Goal: Transaction & Acquisition: Obtain resource

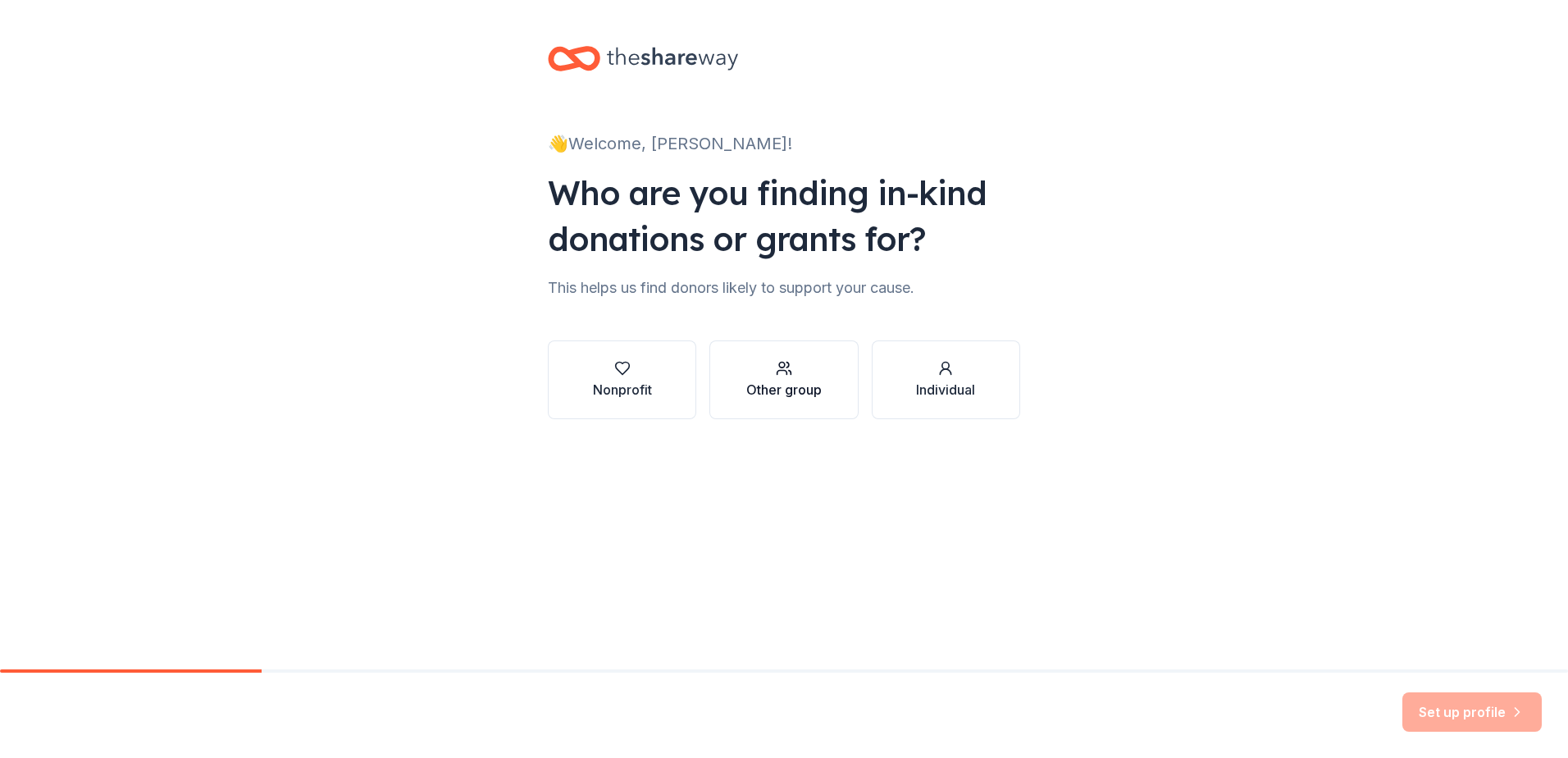
click at [756, 407] on button "Other group" at bounding box center [783, 379] width 148 height 78
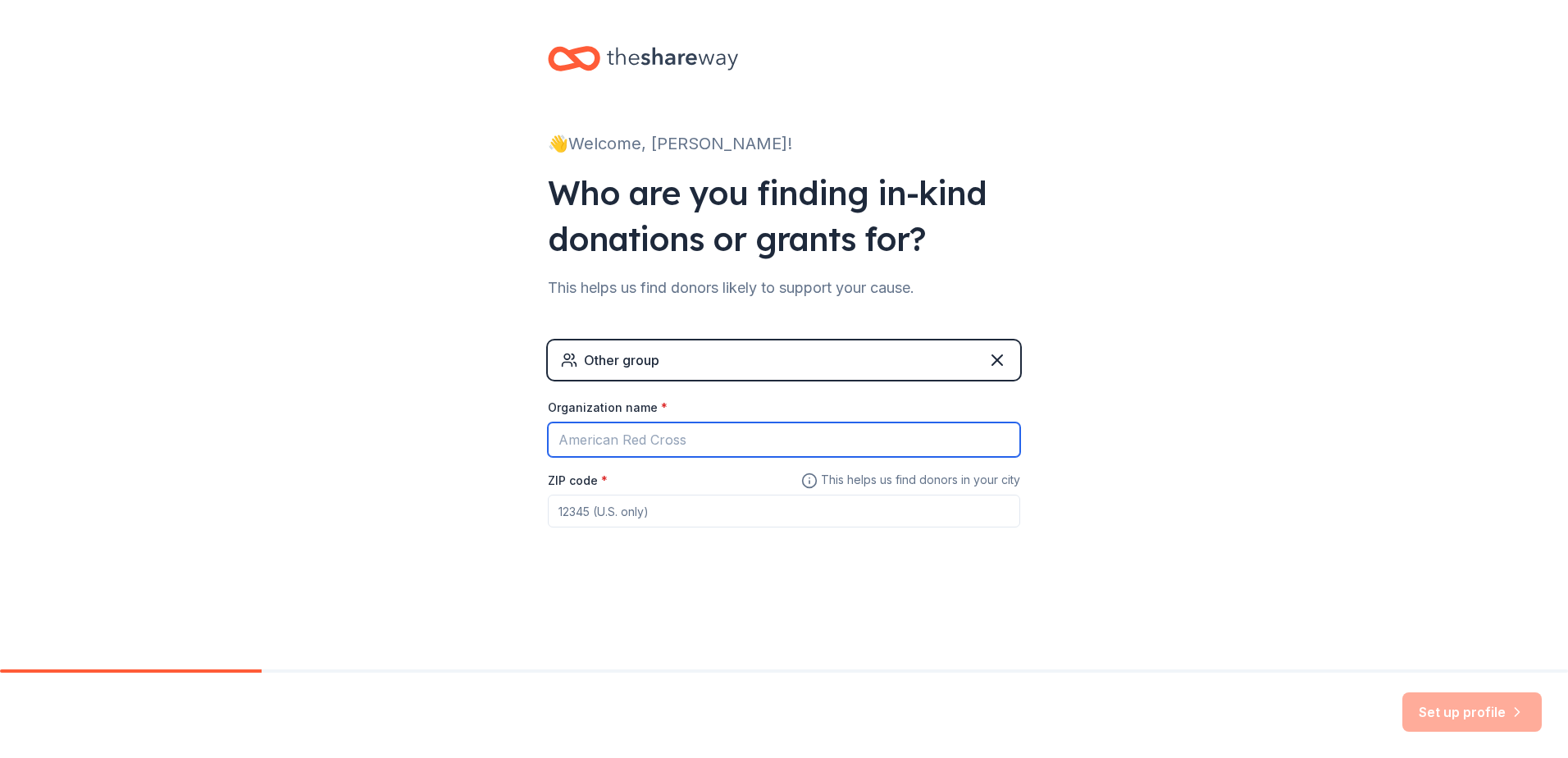
click at [645, 429] on input "Organization name *" at bounding box center [784, 440] width 473 height 34
type input "Department of Education"
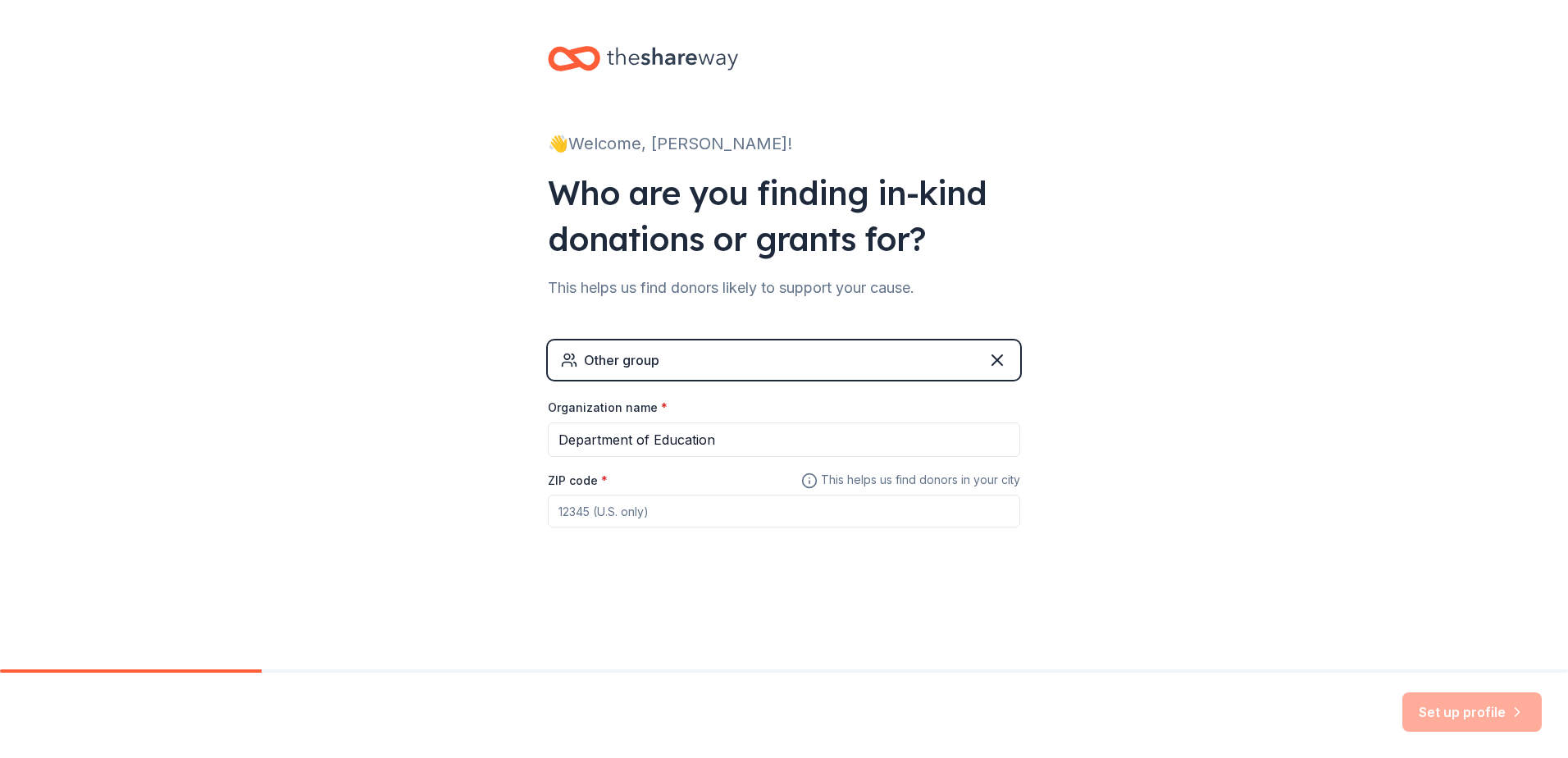
click at [561, 513] on input "ZIP code *" at bounding box center [784, 511] width 473 height 33
type input "10002"
click at [1477, 715] on button "Set up profile" at bounding box center [1472, 712] width 140 height 40
click at [1424, 720] on div "Set up profile" at bounding box center [1472, 712] width 140 height 40
click at [693, 445] on input "Department of Education" at bounding box center [784, 440] width 473 height 34
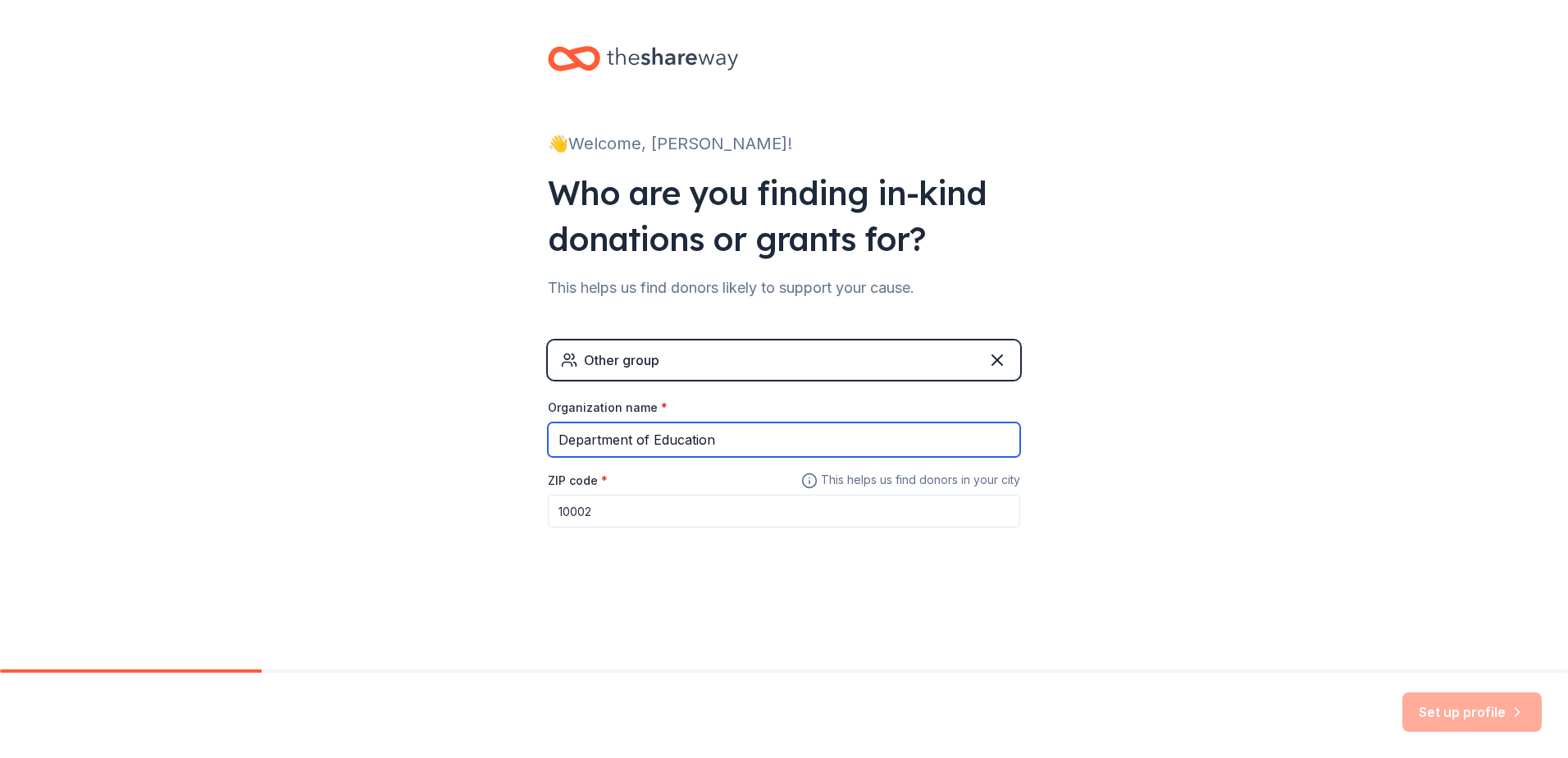
drag, startPoint x: 722, startPoint y: 444, endPoint x: 432, endPoint y: 426, distance: 290.6
click at [432, 426] on div "👋 Welcome, [PERSON_NAME]! Who are you finding in-kind donations or grants for? …" at bounding box center [784, 319] width 1568 height 639
type input "Department of Education"
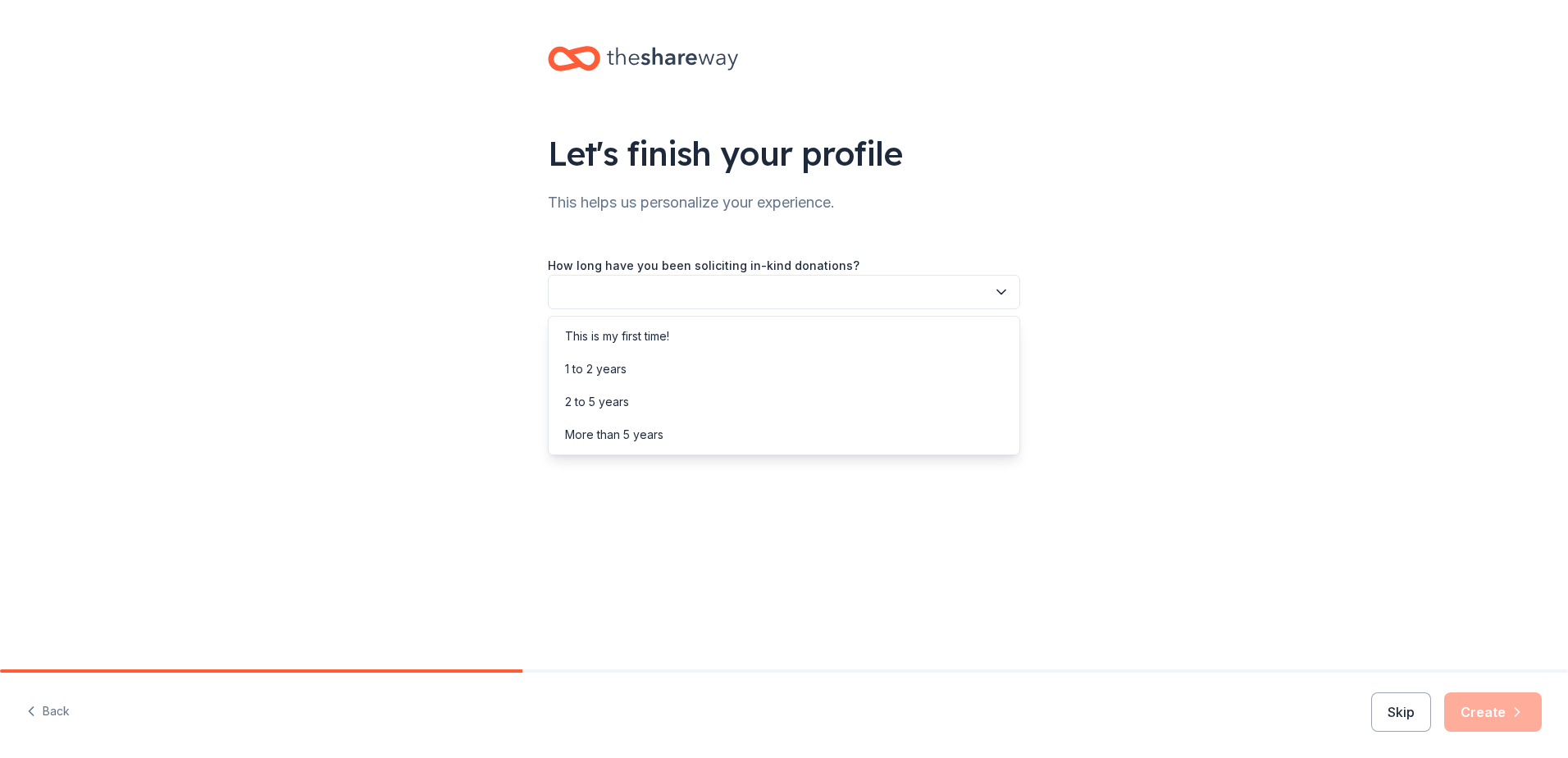
click at [647, 298] on button "button" at bounding box center [784, 292] width 473 height 34
click at [625, 349] on div "This is my first time!" at bounding box center [784, 336] width 464 height 33
click at [642, 362] on button "button" at bounding box center [784, 366] width 473 height 34
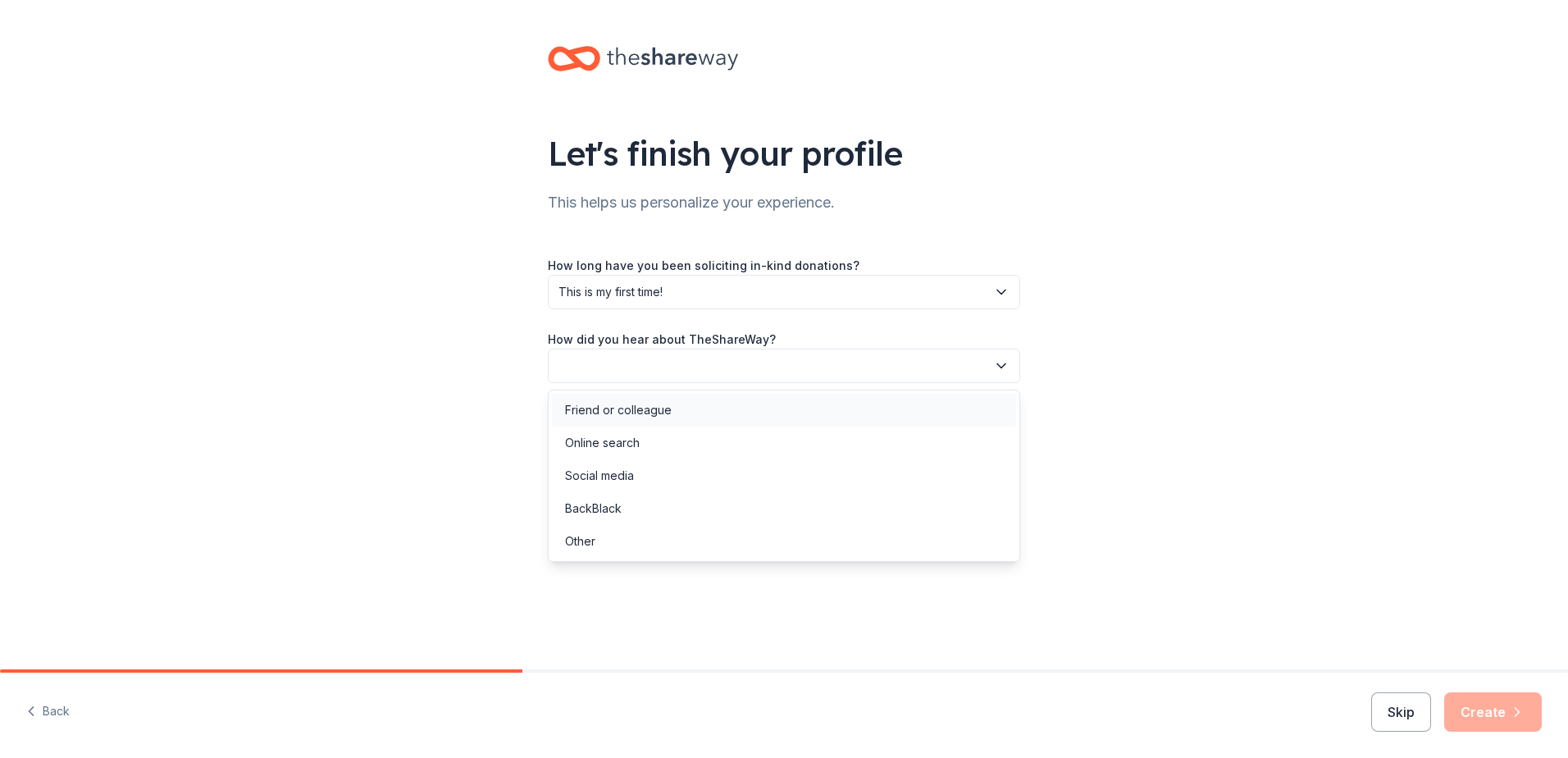
click at [593, 409] on div "Friend or colleague" at bounding box center [618, 410] width 107 height 20
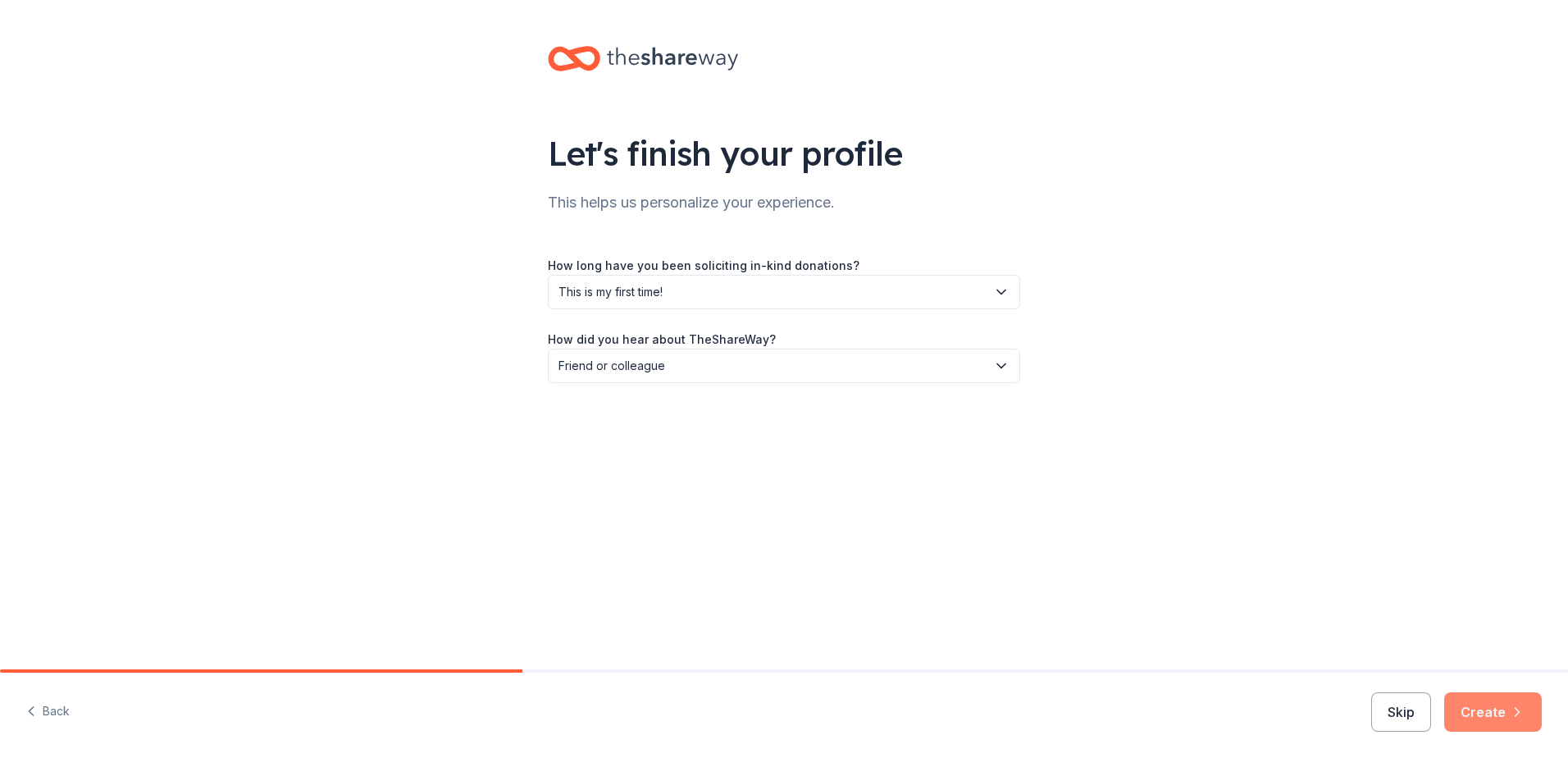
click at [1501, 723] on button "Create" at bounding box center [1492, 712] width 97 height 40
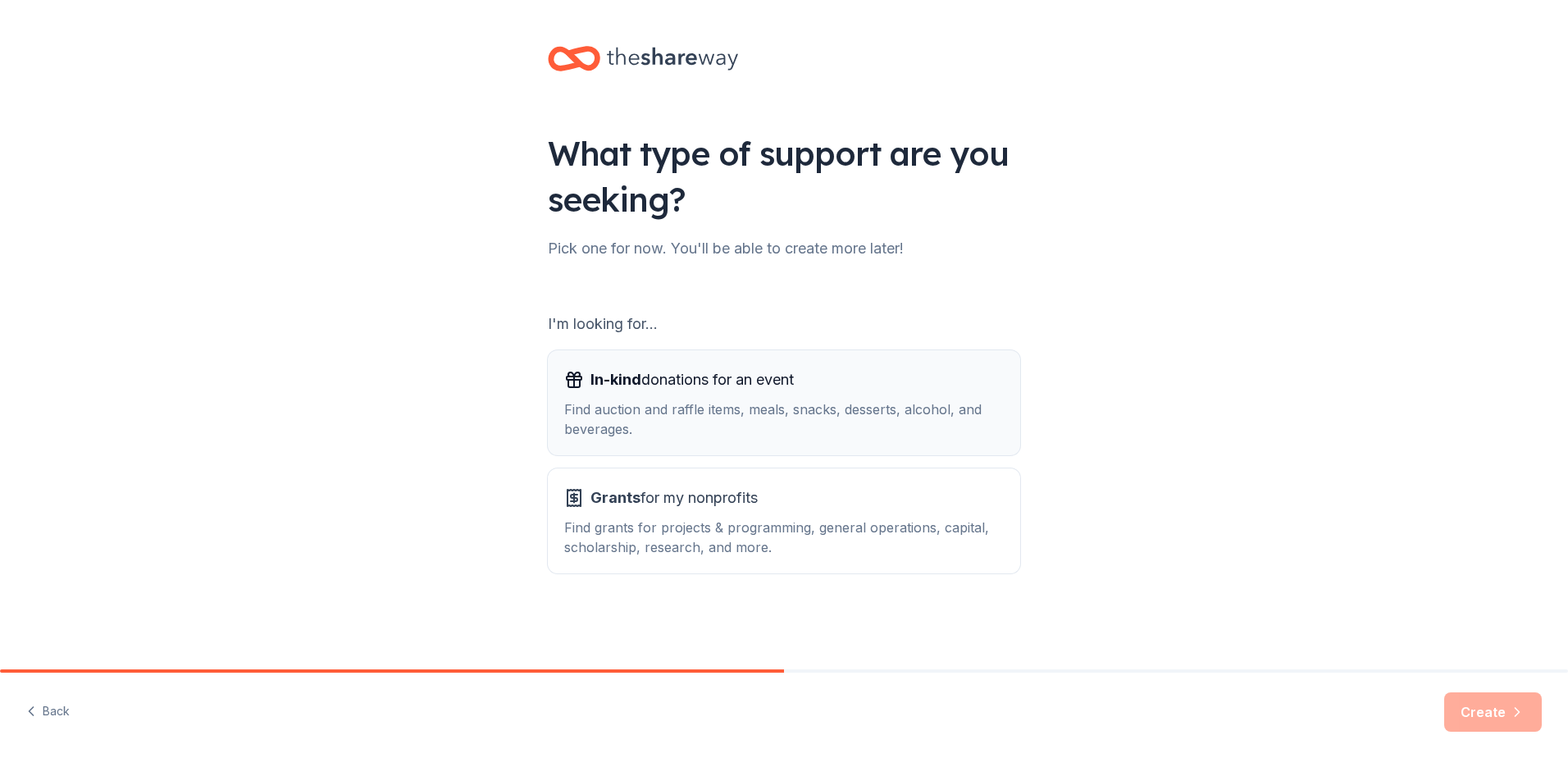
click at [697, 436] on div "Find auction and raffle items, meals, snacks, desserts, alcohol, and beverages." at bounding box center [784, 419] width 440 height 40
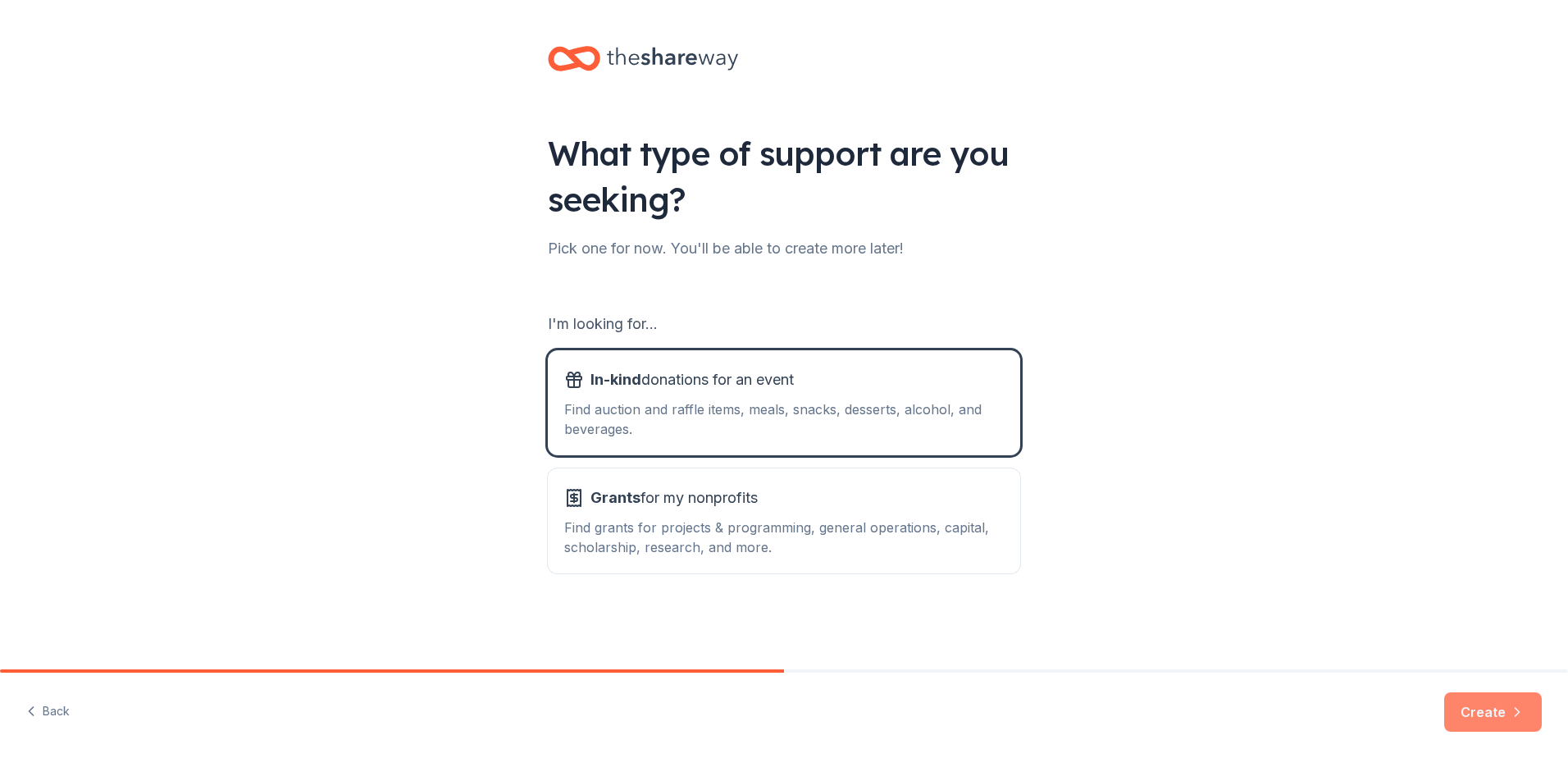
click at [1497, 717] on button "Create" at bounding box center [1492, 712] width 97 height 40
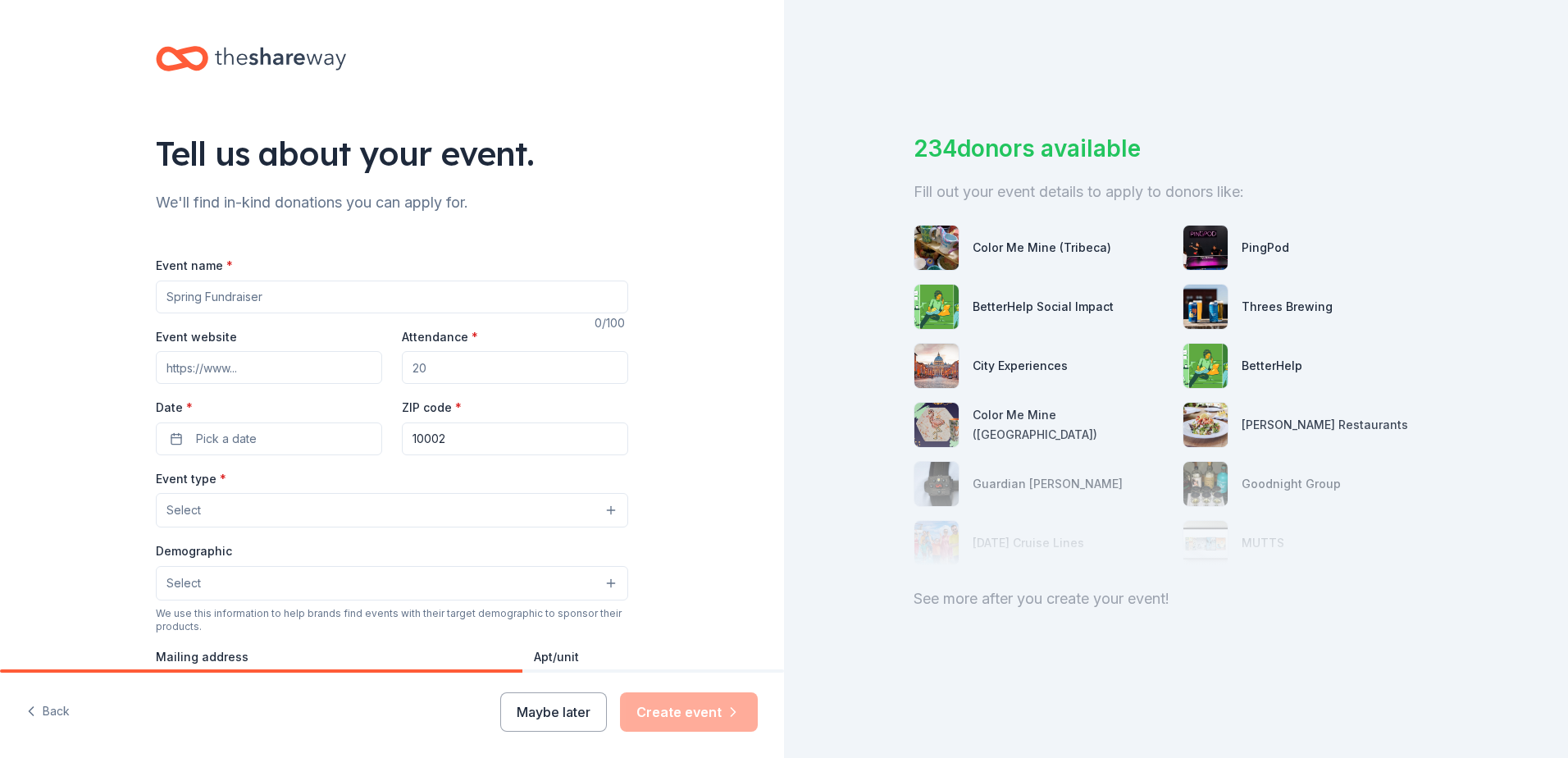
click at [207, 301] on input "Event name *" at bounding box center [392, 297] width 473 height 33
click at [44, 722] on button "Back" at bounding box center [47, 711] width 43 height 34
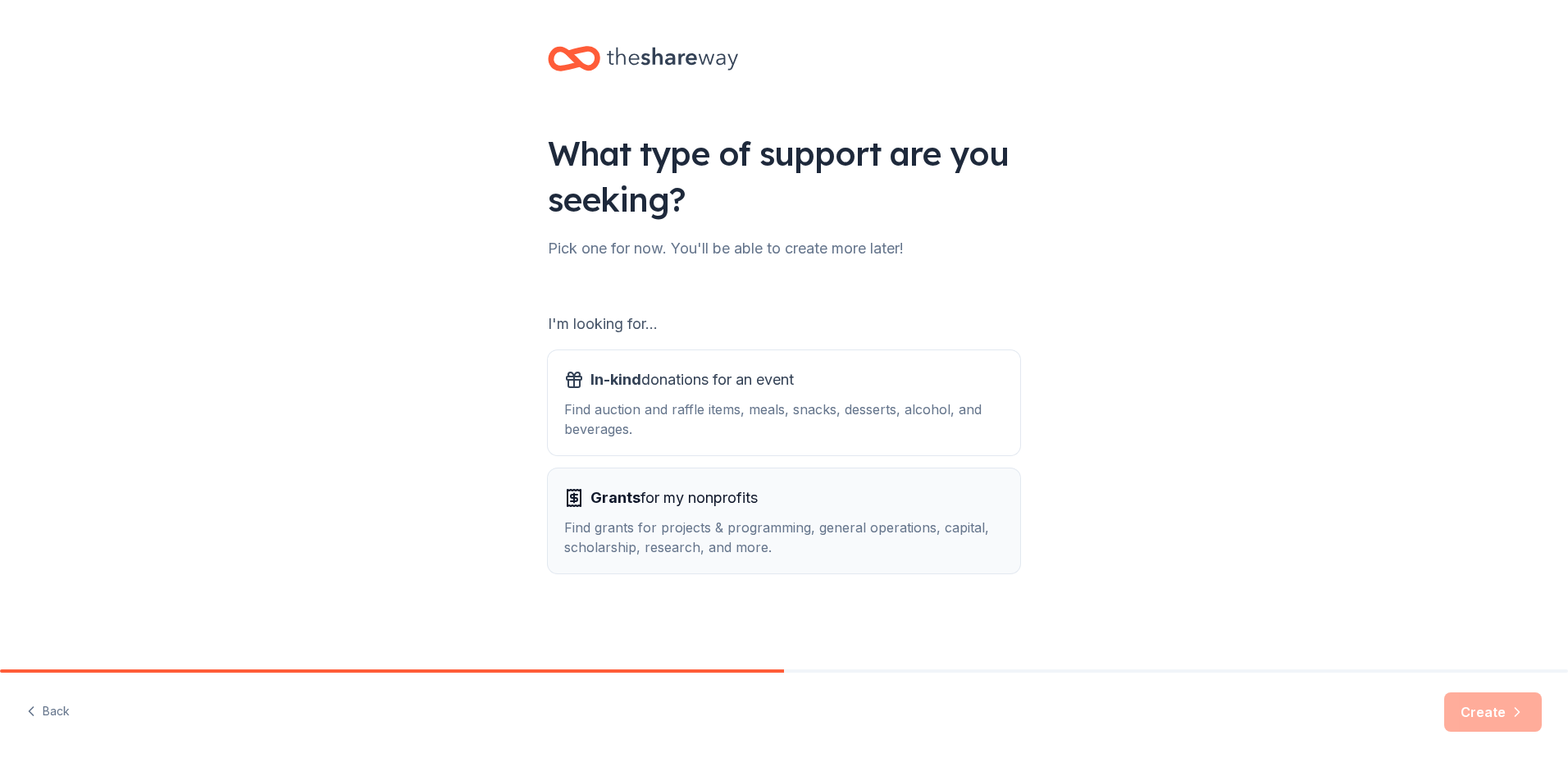
click at [626, 542] on div "Find grants for projects & programming, general operations, capital, scholarshi…" at bounding box center [784, 537] width 440 height 40
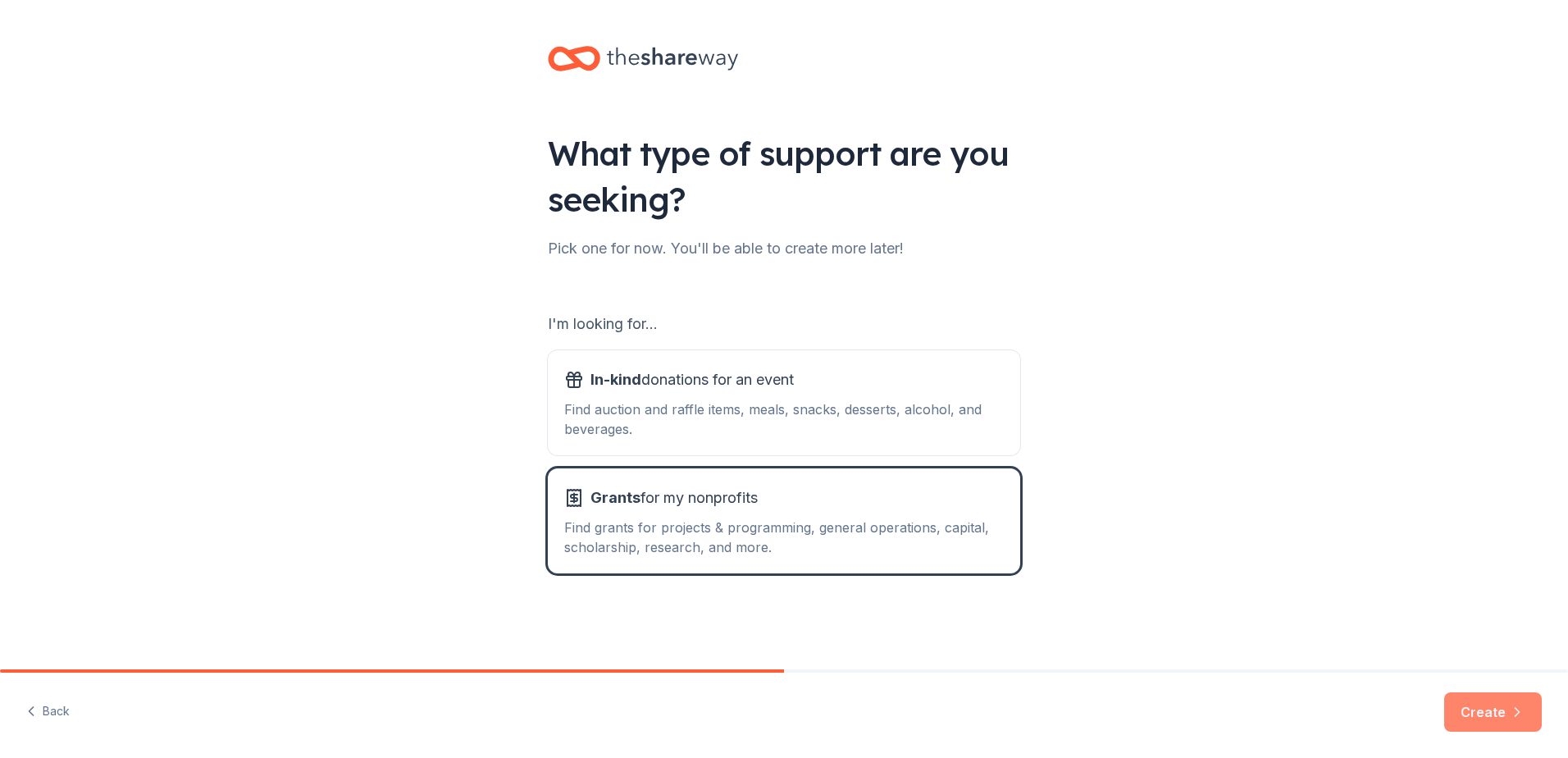
click at [1478, 730] on button "Create" at bounding box center [1492, 712] width 97 height 40
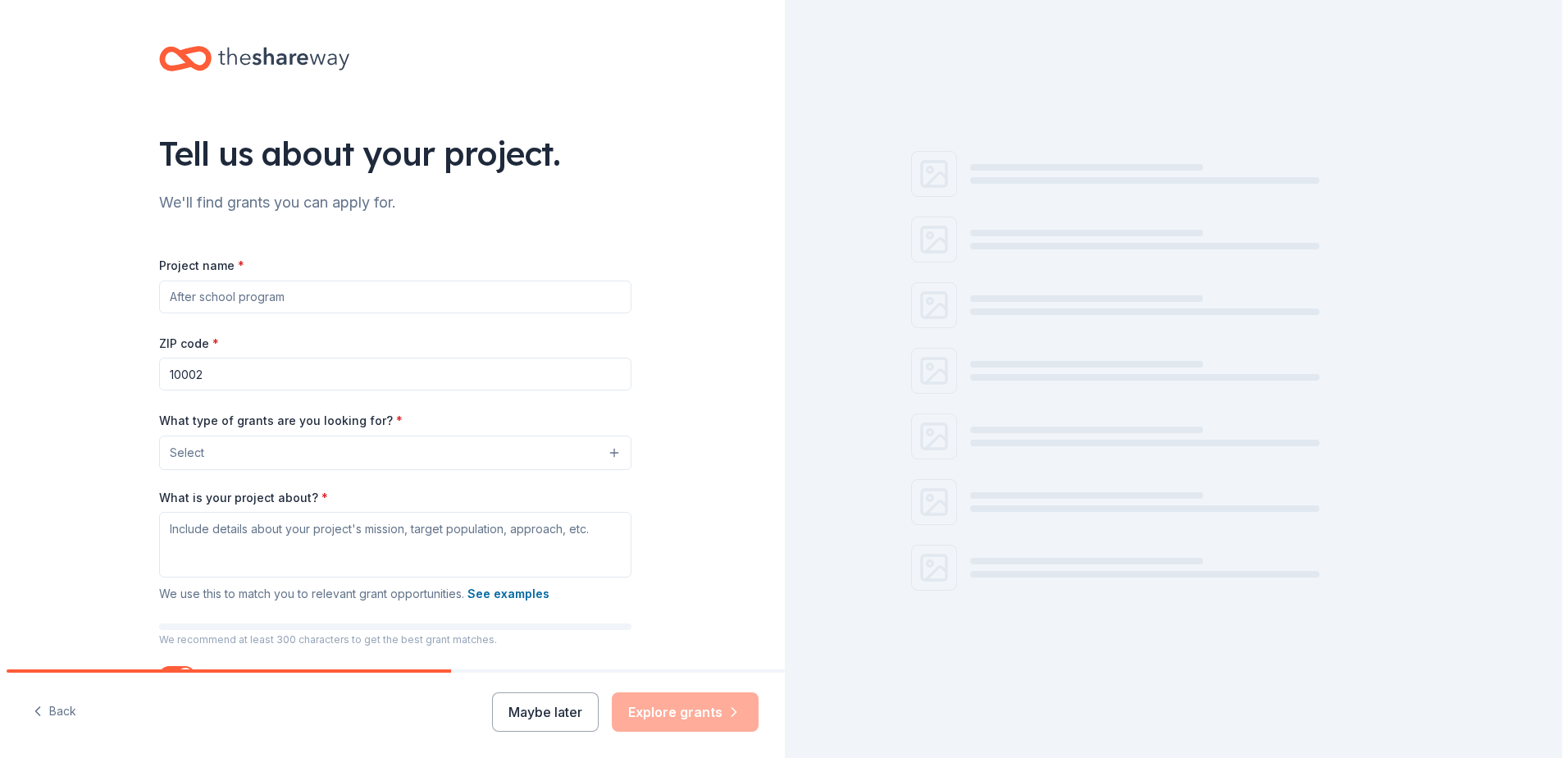
scroll to position [115, 0]
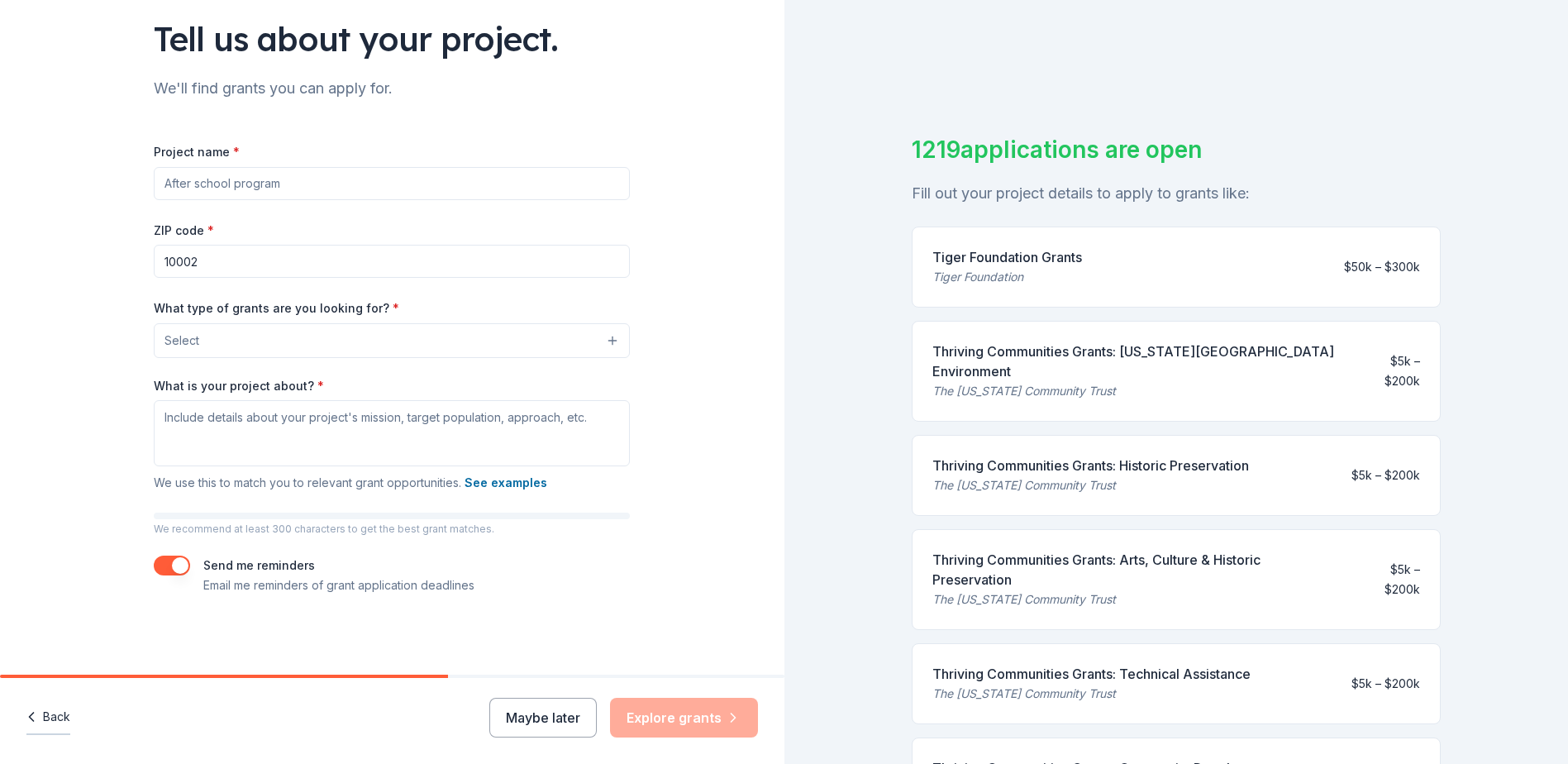
click at [49, 715] on button "Back" at bounding box center [48, 717] width 43 height 35
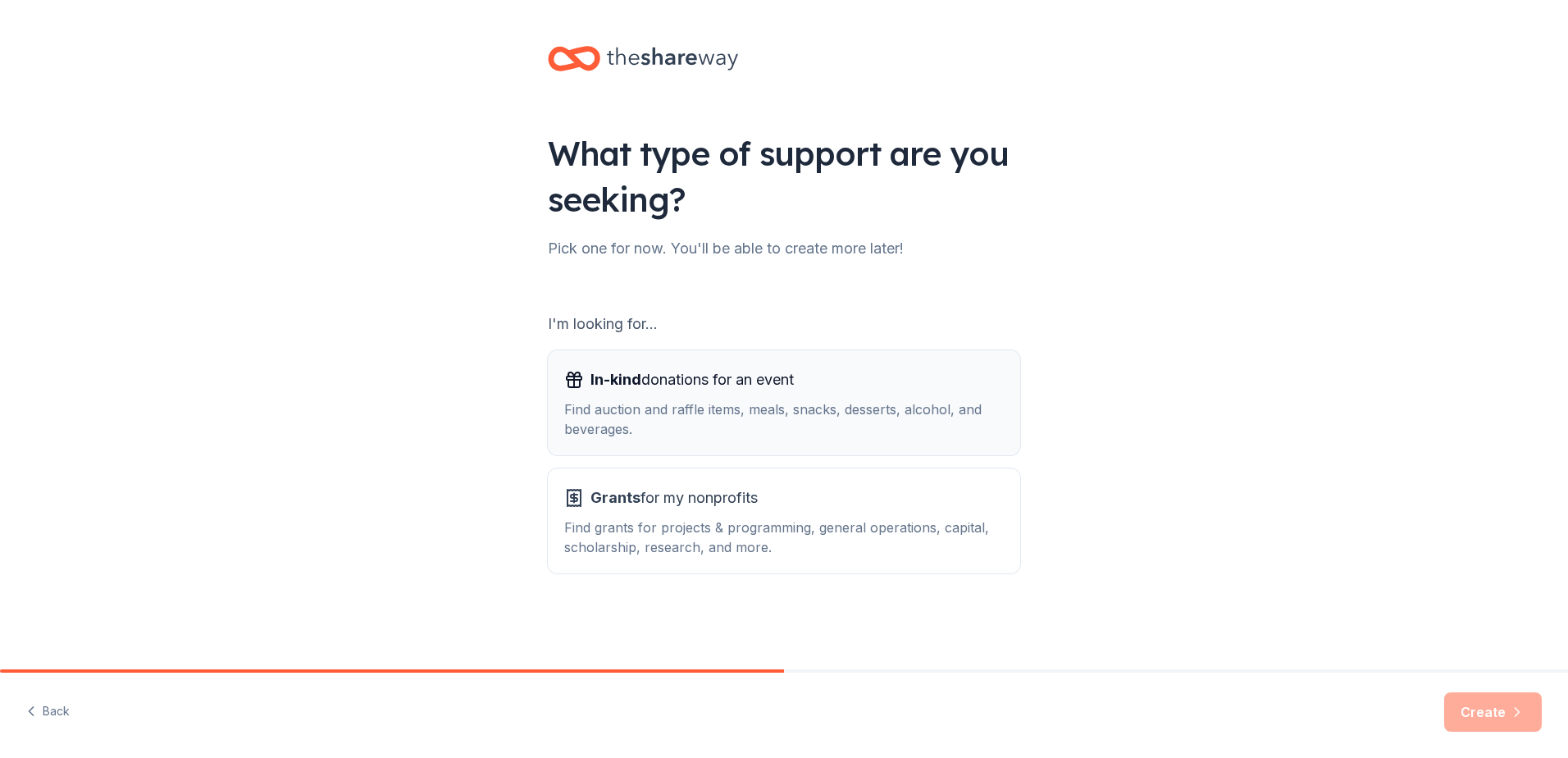
click at [657, 420] on div "Find auction and raffle items, meals, snacks, desserts, alcohol, and beverages." at bounding box center [784, 419] width 440 height 40
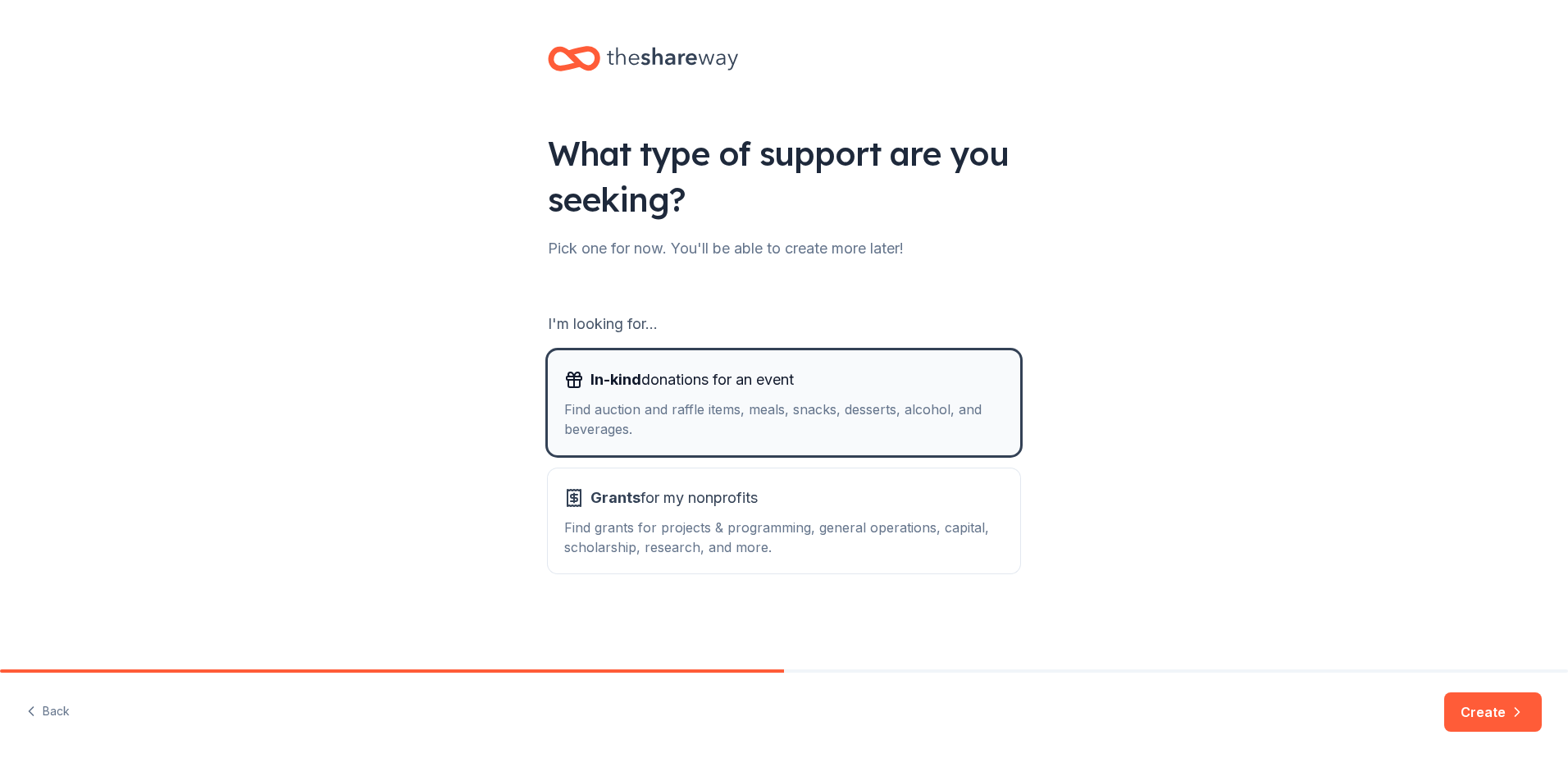
click at [743, 426] on div "Find auction and raffle items, meals, snacks, desserts, alcohol, and beverages." at bounding box center [784, 419] width 440 height 40
click at [1519, 728] on button "Create" at bounding box center [1492, 712] width 97 height 40
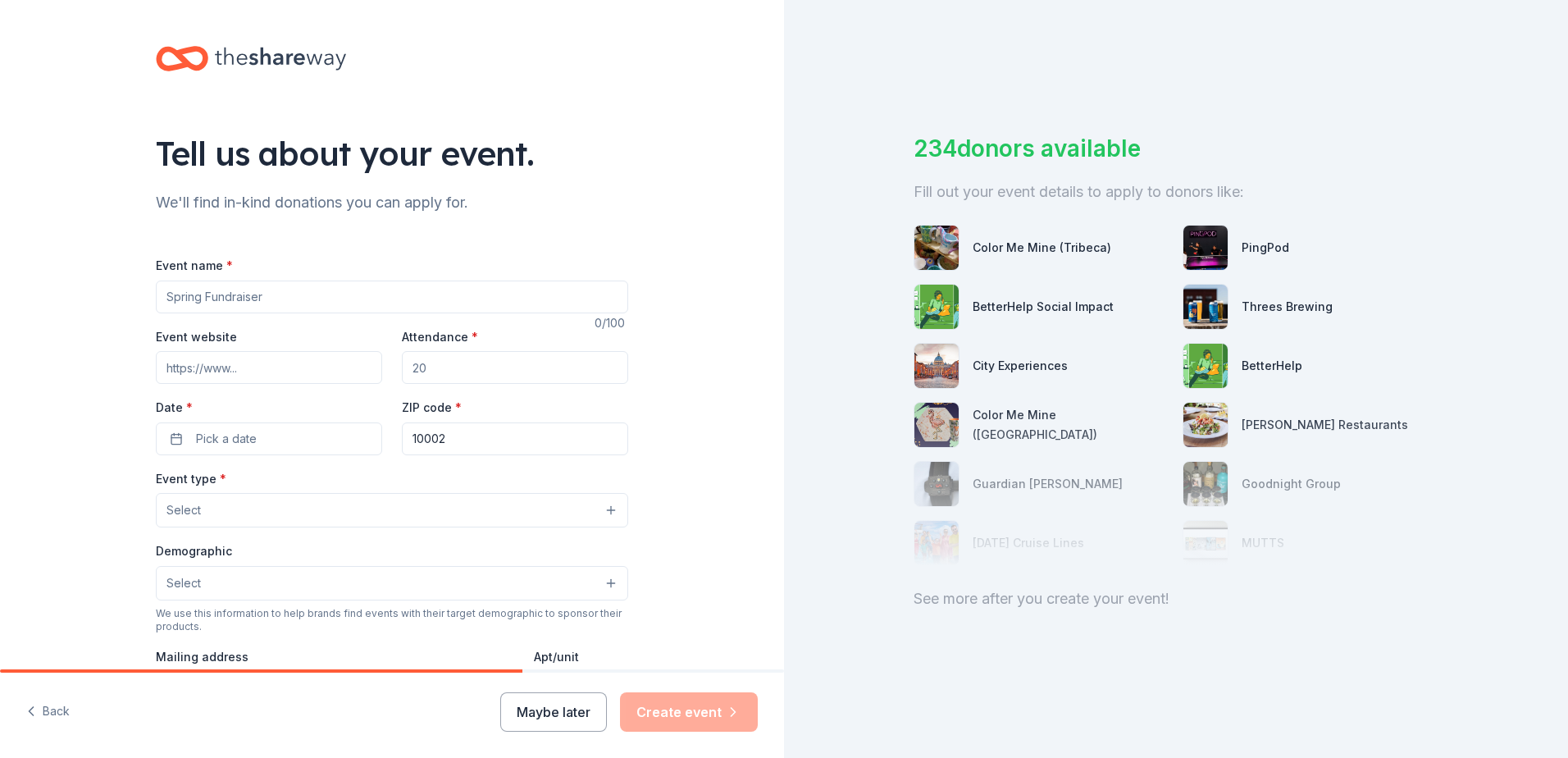
click at [205, 291] on input "Event name *" at bounding box center [392, 297] width 473 height 33
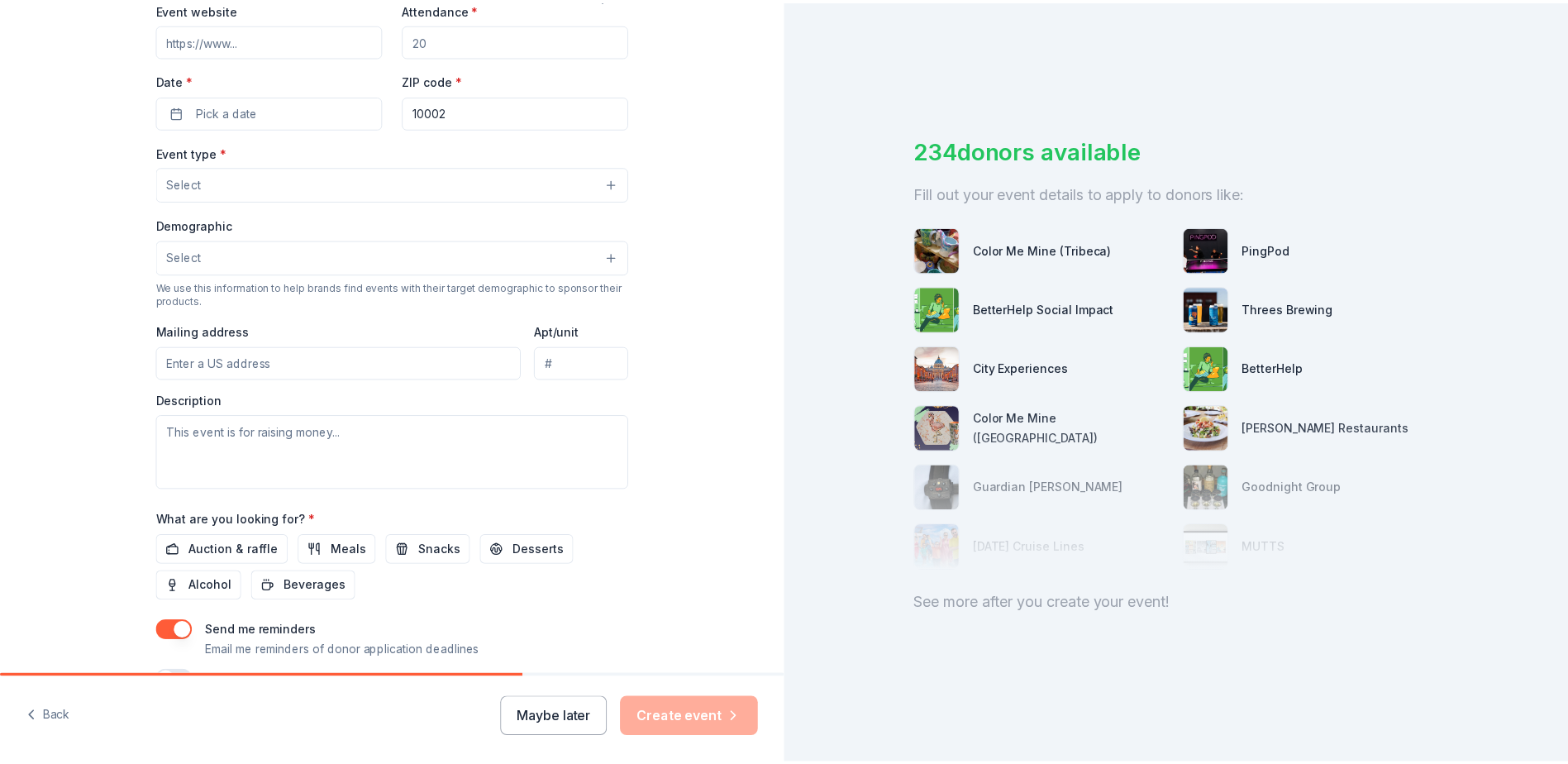
scroll to position [413, 0]
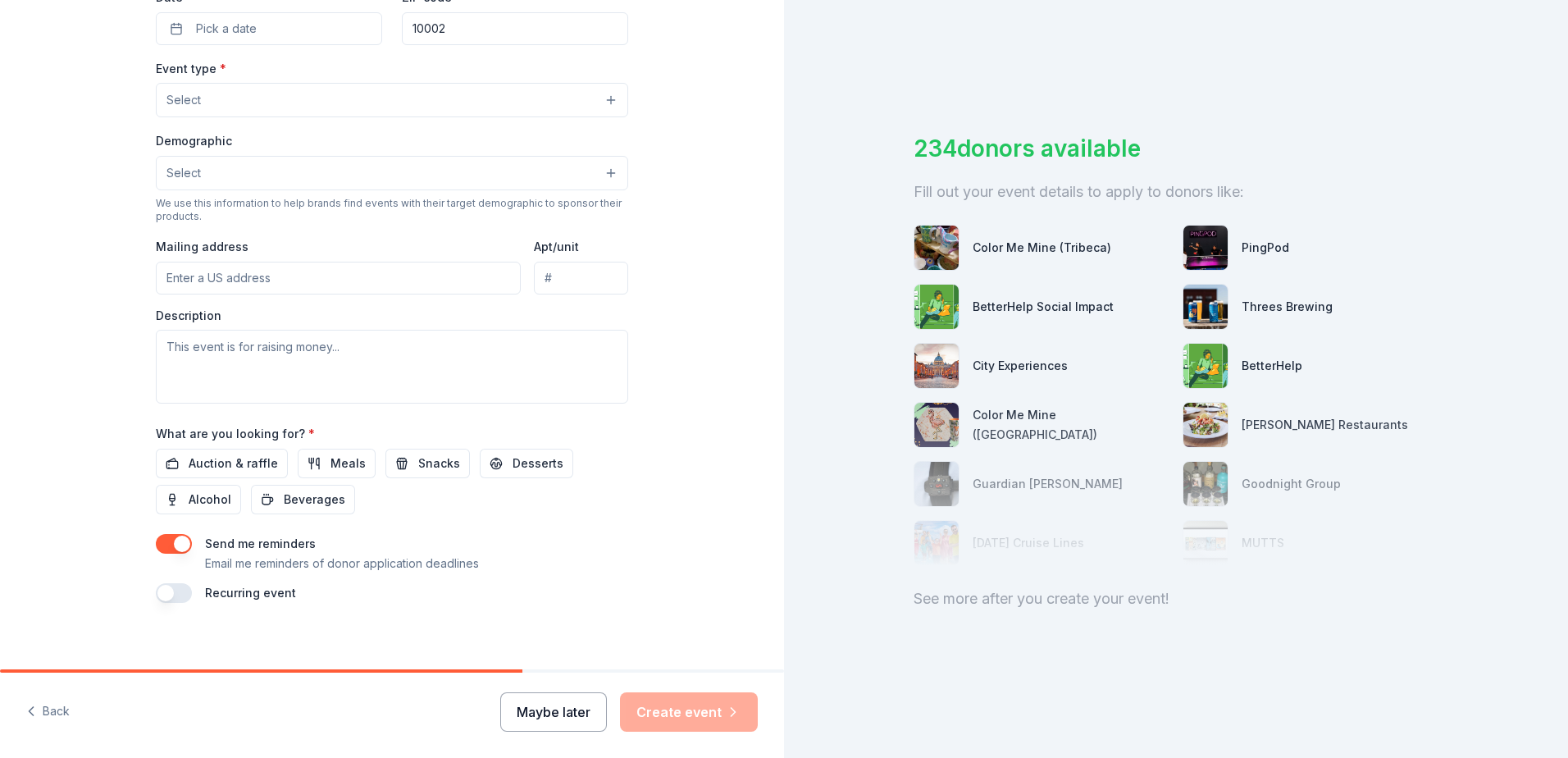
click at [556, 720] on button "Maybe later" at bounding box center [554, 712] width 107 height 40
click at [558, 722] on div "Maybe later Create event" at bounding box center [629, 712] width 258 height 40
click at [37, 718] on icon "button" at bounding box center [31, 711] width 16 height 16
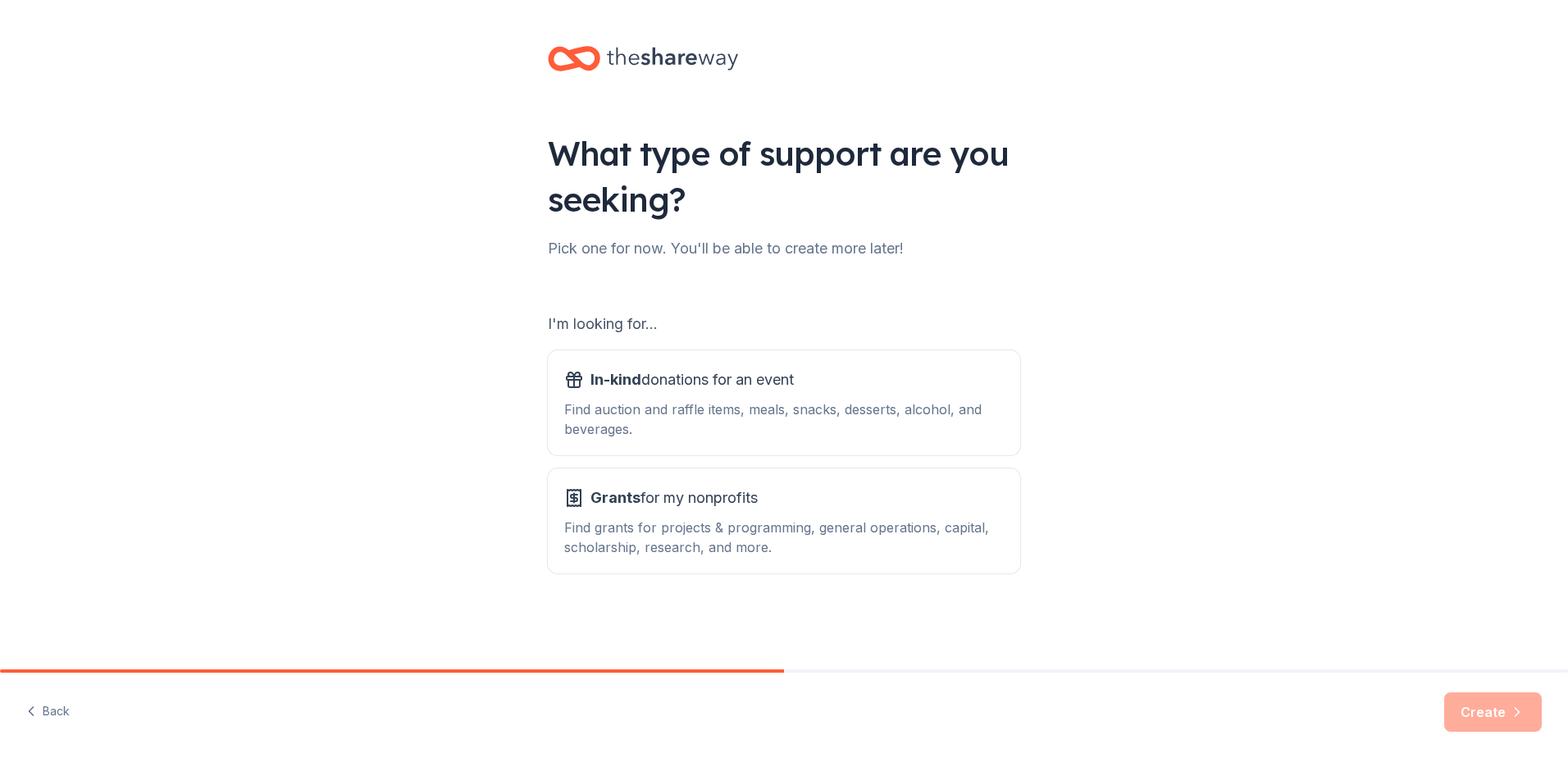
click at [1483, 725] on div "Create" at bounding box center [1492, 712] width 97 height 40
drag, startPoint x: 730, startPoint y: 379, endPoint x: 790, endPoint y: 424, distance: 75.0
click at [730, 380] on span "In-kind donations for an event" at bounding box center [693, 379] width 204 height 26
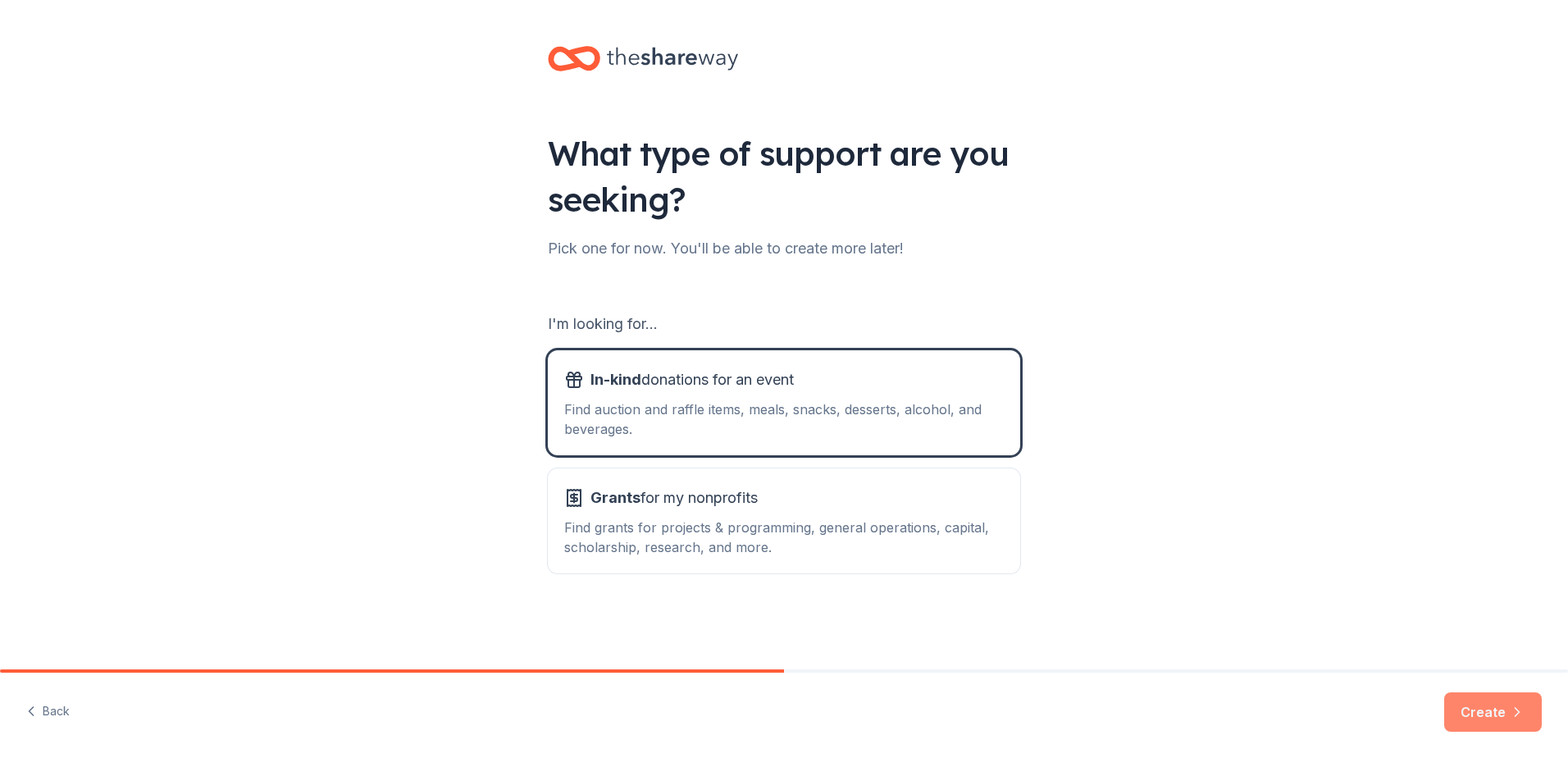
click at [1522, 730] on button "Create" at bounding box center [1492, 712] width 97 height 40
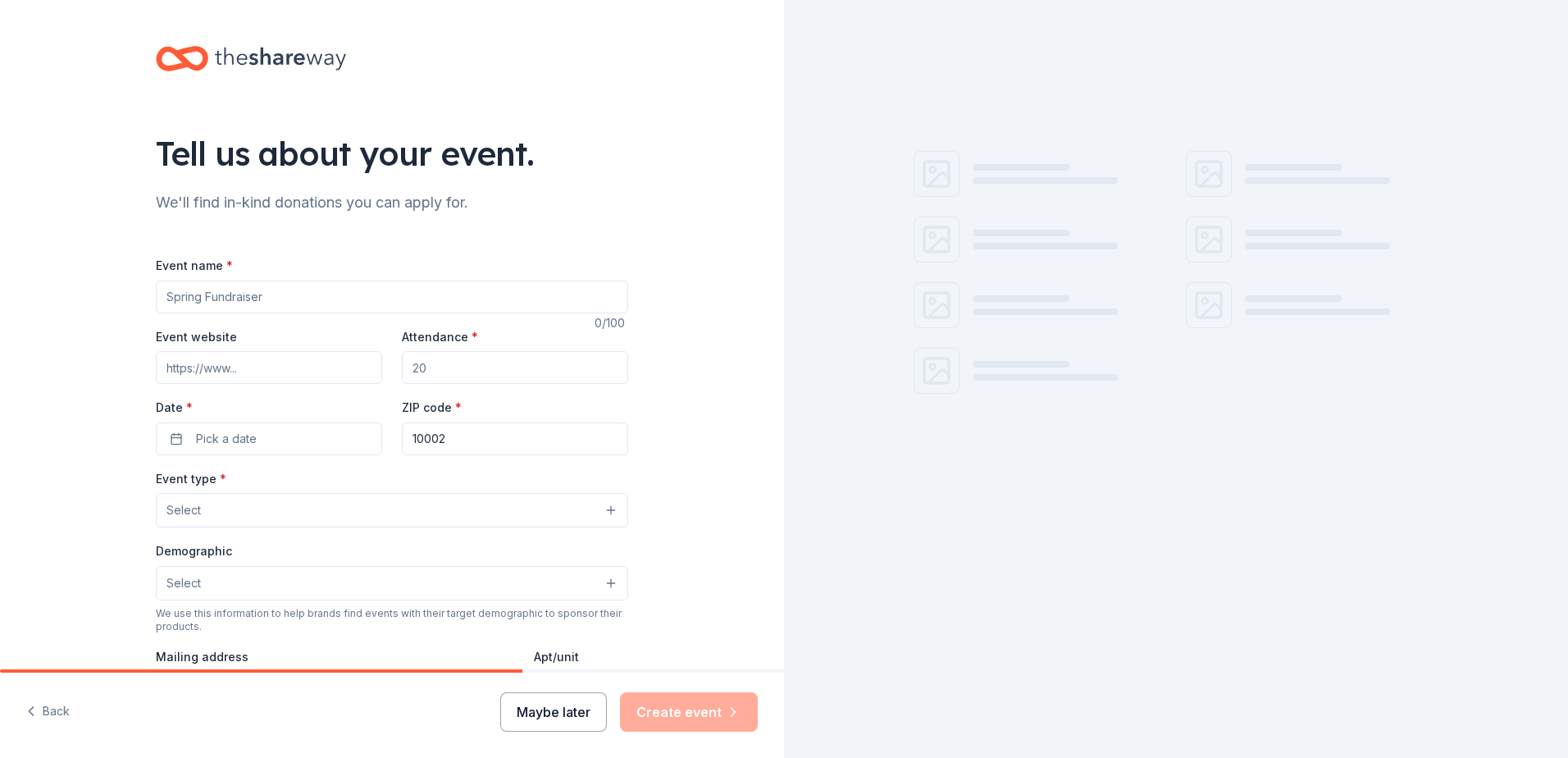
click at [555, 705] on button "Maybe later" at bounding box center [554, 712] width 107 height 40
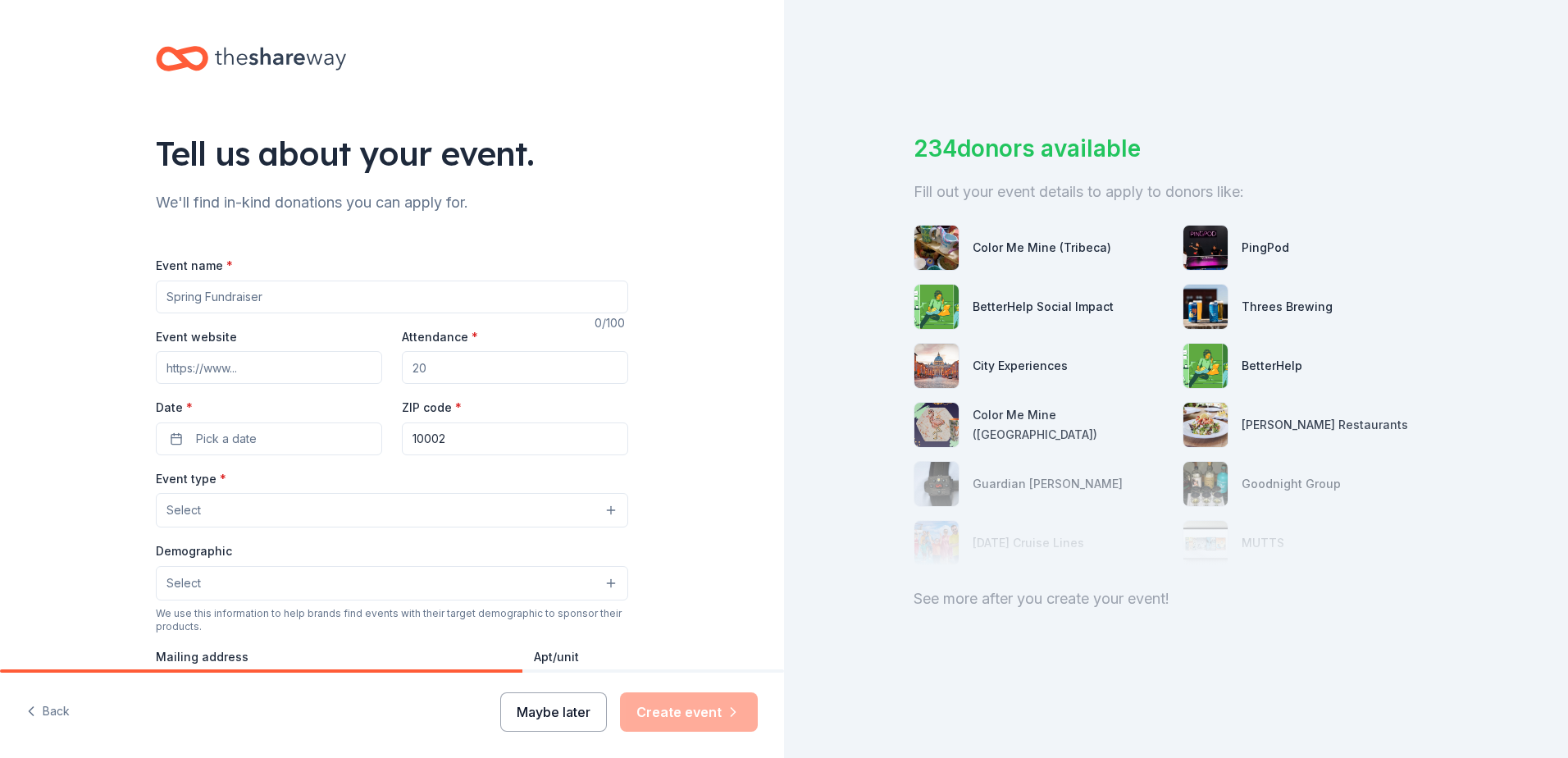
click at [574, 717] on button "Maybe later" at bounding box center [554, 712] width 107 height 40
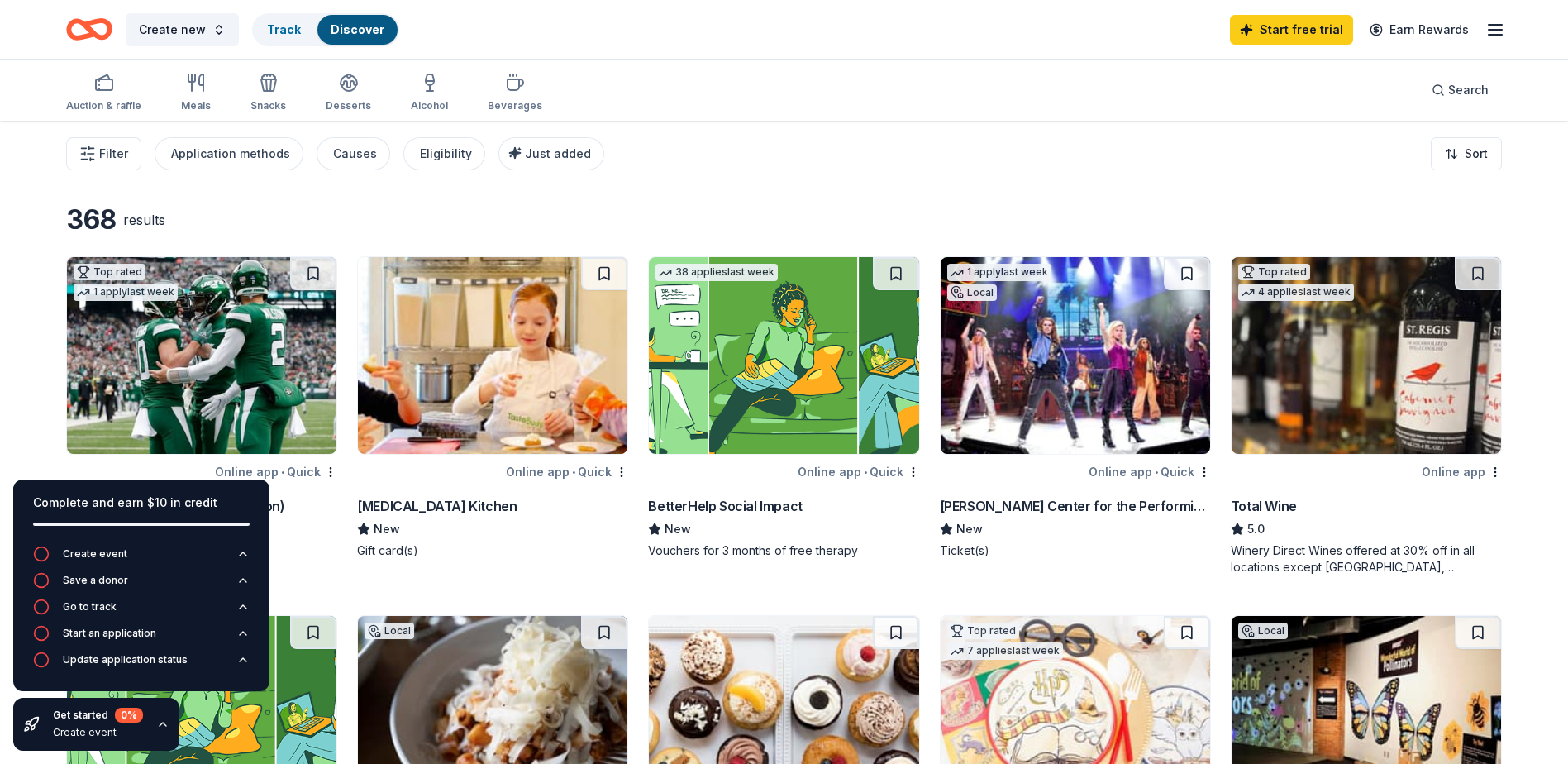
click at [200, 163] on div "Application methods" at bounding box center [230, 153] width 119 height 20
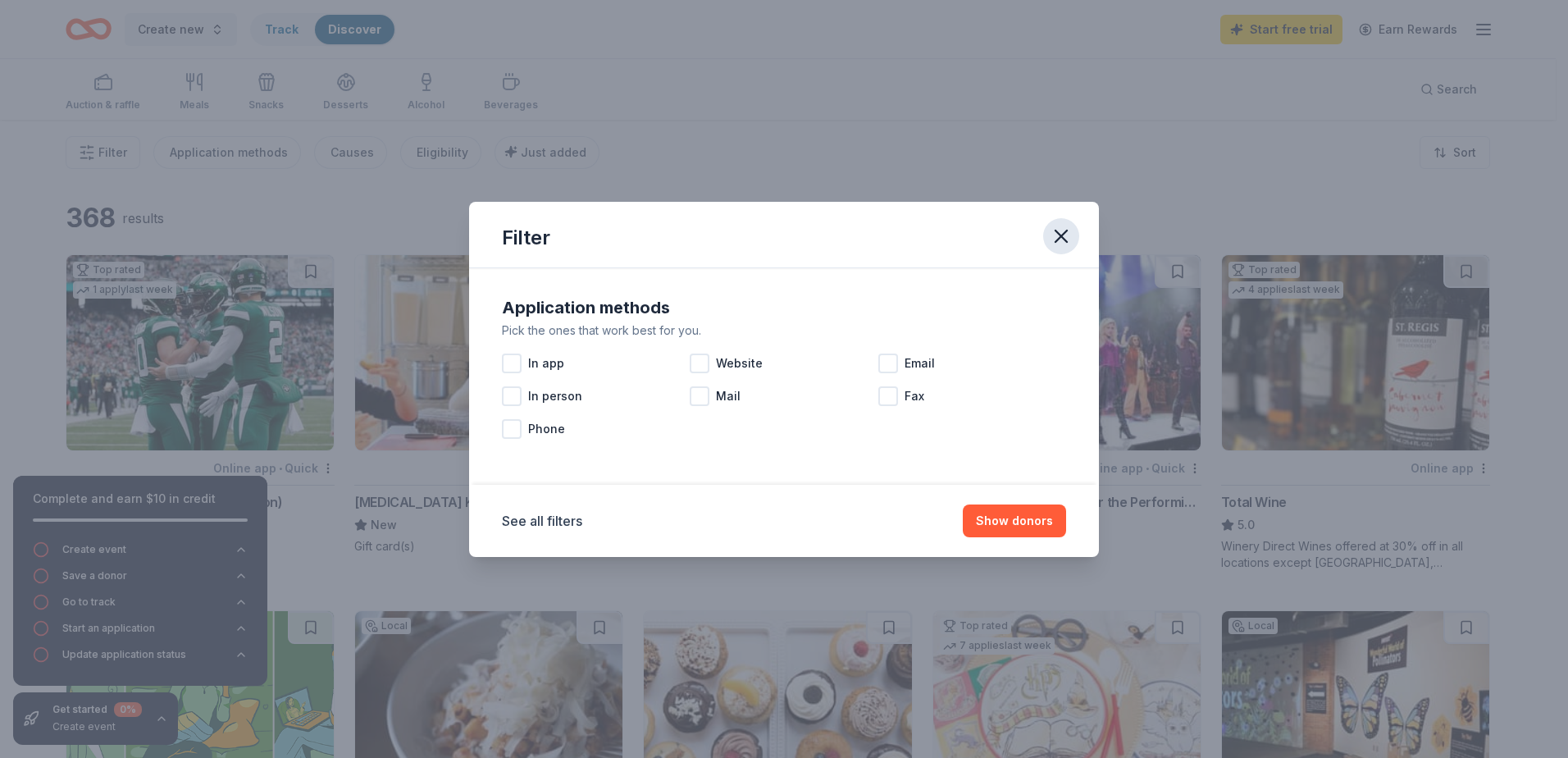
click at [1051, 233] on icon "button" at bounding box center [1061, 236] width 23 height 23
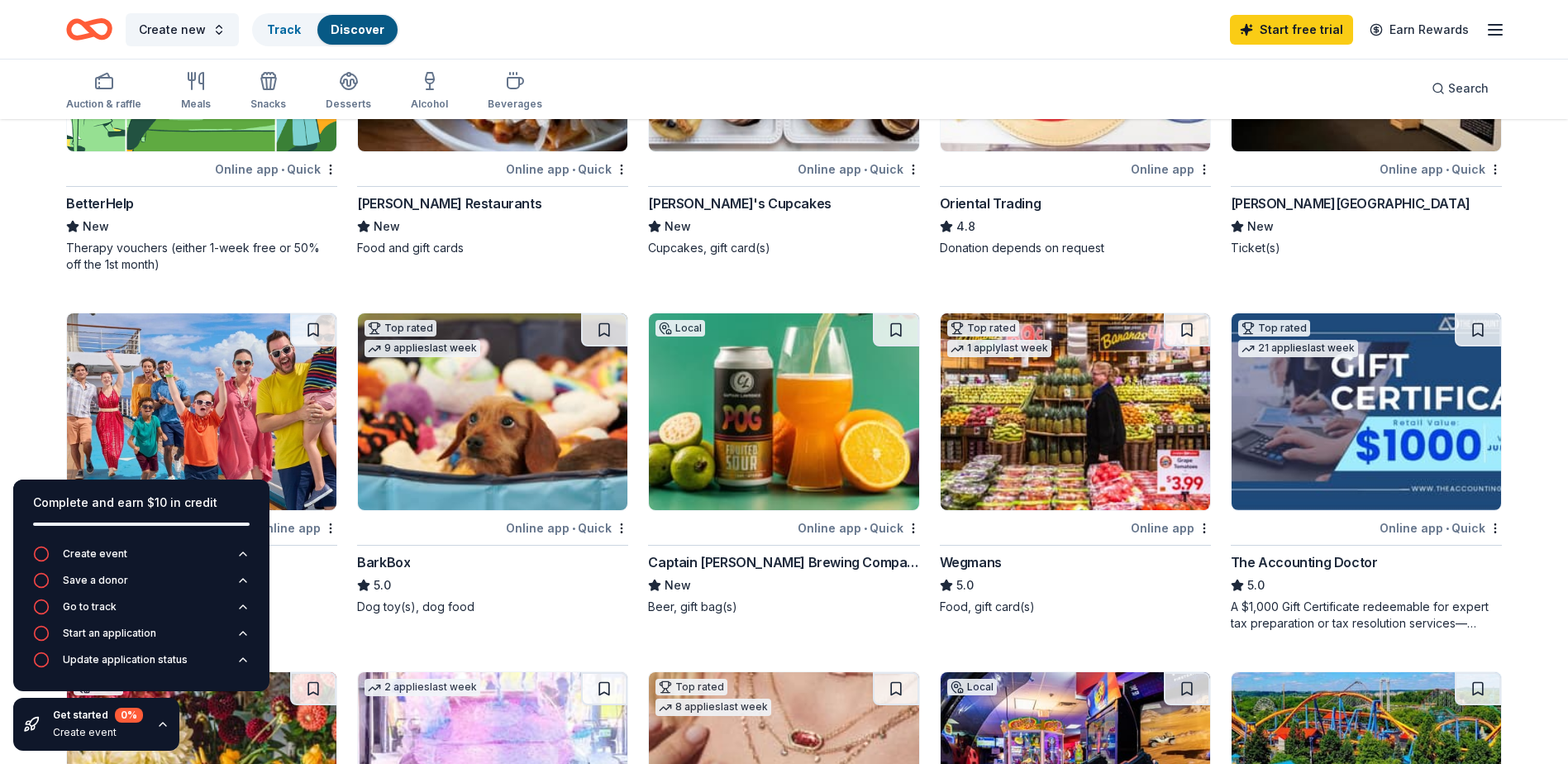
scroll to position [744, 0]
